Goal: Navigation & Orientation: Find specific page/section

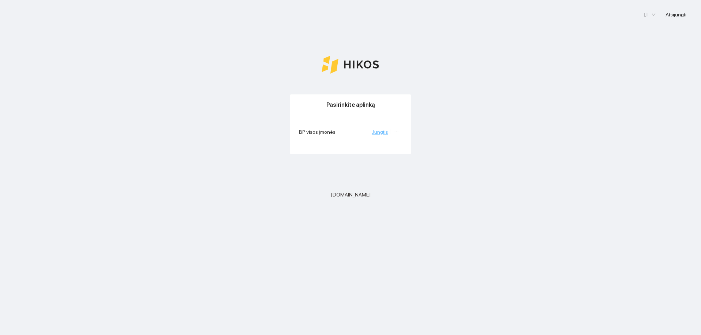
click at [377, 134] on link "Jungtis" at bounding box center [379, 132] width 16 height 6
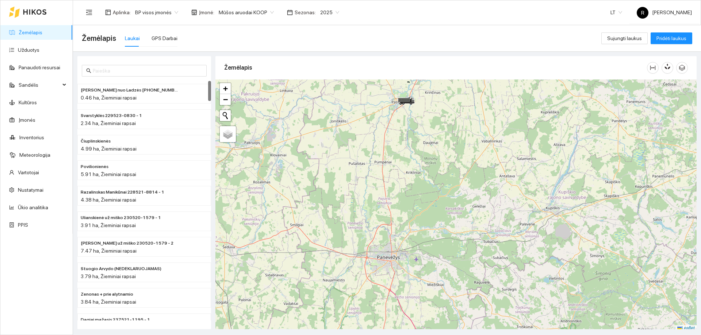
scroll to position [2, 0]
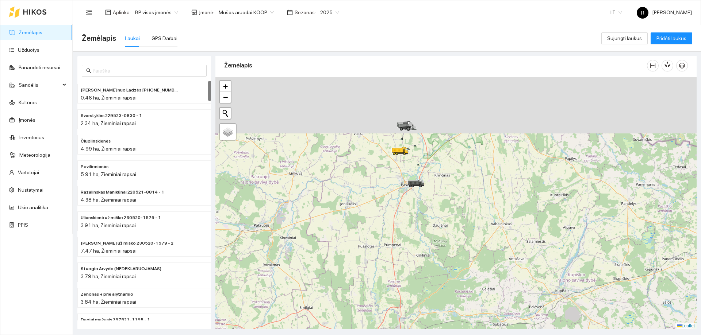
drag, startPoint x: 410, startPoint y: 157, endPoint x: 432, endPoint y: 350, distance: 194.3
click at [432, 335] on html "Žemėlapis Užduotys Panaudoti resursai Sandėlis Kultūros Įmonės Inventorius Mete…" at bounding box center [350, 167] width 701 height 335
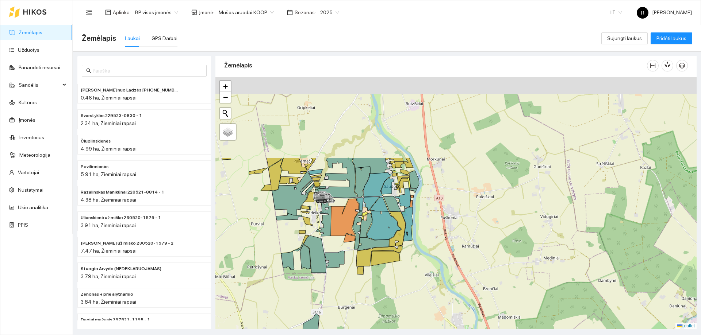
drag, startPoint x: 427, startPoint y: 244, endPoint x: 463, endPoint y: 350, distance: 111.8
click at [463, 335] on html "Žemėlapis Užduotys Panaudoti resursai Sandėlis Kultūros Įmonės Inventorius Mete…" at bounding box center [350, 167] width 701 height 335
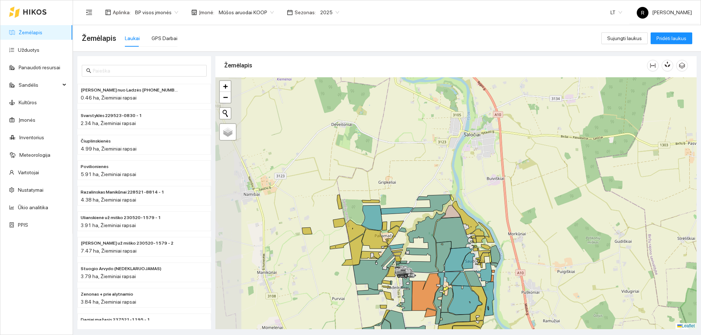
drag, startPoint x: 366, startPoint y: 209, endPoint x: 440, endPoint y: 281, distance: 102.9
click at [440, 281] on icon at bounding box center [426, 292] width 28 height 37
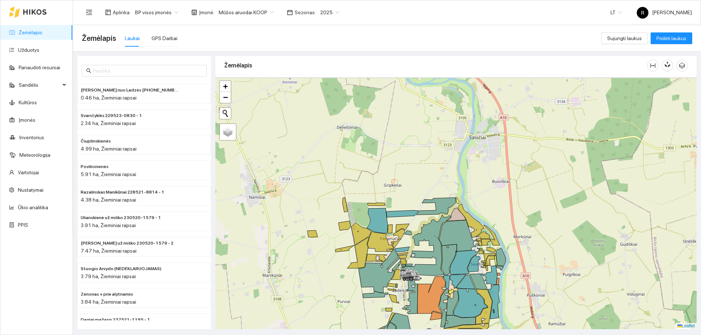
drag, startPoint x: 342, startPoint y: 174, endPoint x: 354, endPoint y: 179, distance: 12.6
click at [350, 171] on div at bounding box center [455, 203] width 481 height 252
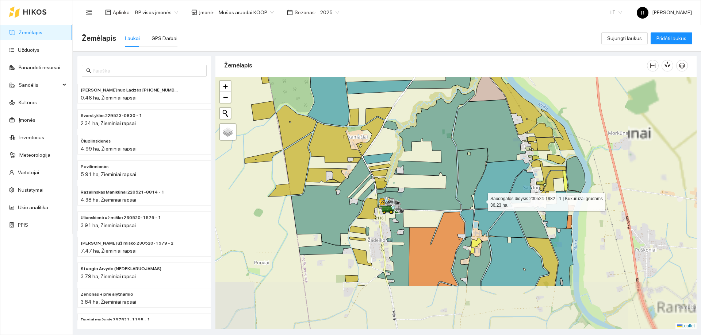
drag, startPoint x: 446, startPoint y: 270, endPoint x: 495, endPoint y: 208, distance: 79.0
click at [488, 205] on icon at bounding box center [501, 184] width 55 height 49
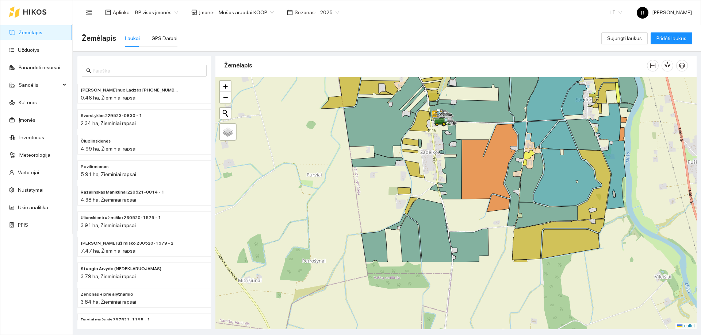
drag, startPoint x: 433, startPoint y: 250, endPoint x: 478, endPoint y: 158, distance: 102.8
click at [478, 158] on icon at bounding box center [489, 161] width 56 height 75
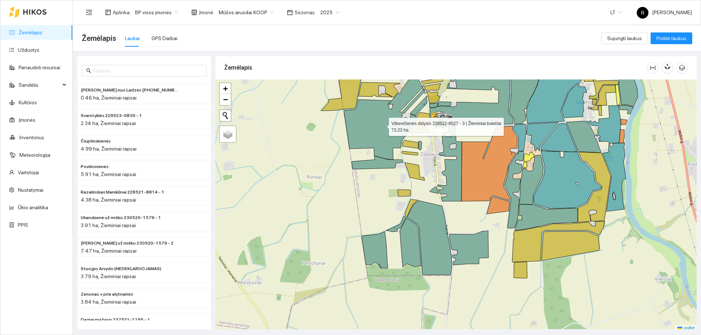
scroll to position [2, 0]
